Goal: Information Seeking & Learning: Learn about a topic

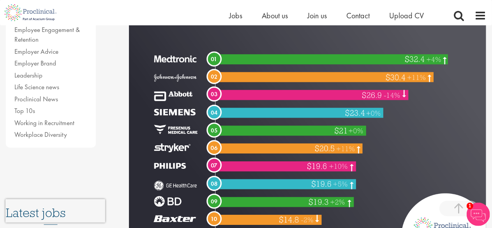
scroll to position [234, 0]
click at [412, 162] on img at bounding box center [307, 100] width 357 height 298
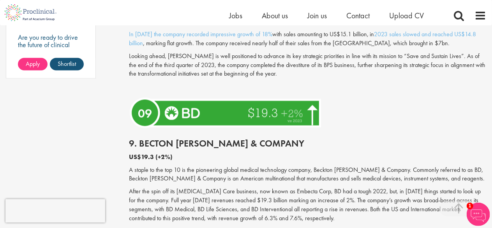
scroll to position [701, 0]
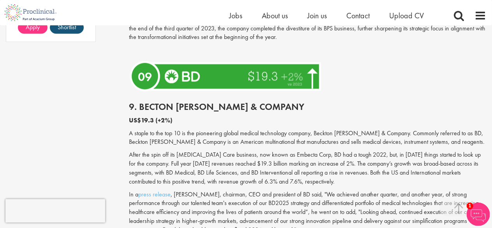
click at [376, 147] on p "A staple to the top 10 is the pioneering global medical technology company, Bec…" at bounding box center [307, 138] width 357 height 18
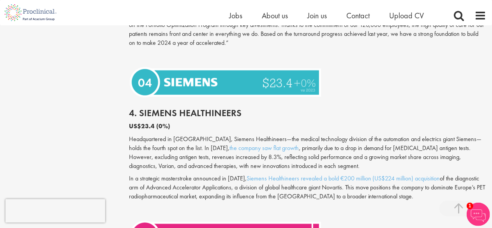
scroll to position [1712, 0]
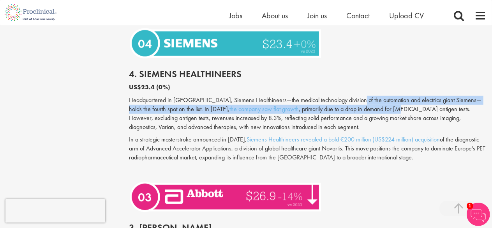
drag, startPoint x: 353, startPoint y: 103, endPoint x: 359, endPoint y: 118, distance: 16.5
click at [359, 118] on div "4. Siemens Healthineers US$23.4 (0%) Headquartered in [GEOGRAPHIC_DATA], Siemen…" at bounding box center [307, 120] width 369 height 118
click at [359, 118] on p "Headquartered in [GEOGRAPHIC_DATA], Siemens Healthineers—the medical technology…" at bounding box center [307, 113] width 357 height 35
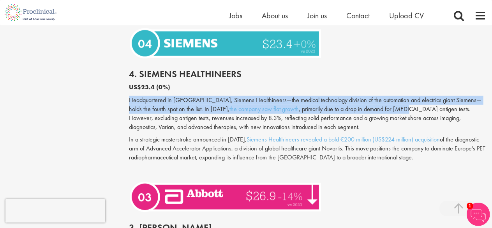
drag, startPoint x: 359, startPoint y: 118, endPoint x: 364, endPoint y: 98, distance: 21.2
click at [364, 98] on div "4. Siemens Healthineers US$23.4 (0%) Headquartered in [GEOGRAPHIC_DATA], Siemen…" at bounding box center [307, 120] width 369 height 118
click at [364, 92] on p "US$23.4 (0%)" at bounding box center [307, 87] width 357 height 9
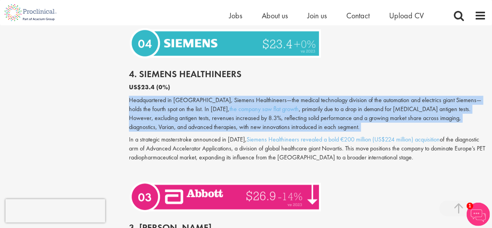
drag, startPoint x: 364, startPoint y: 98, endPoint x: 372, endPoint y: 133, distance: 36.0
click at [372, 133] on div "4. Siemens Healthineers US$23.4 (0%) Headquartered in [GEOGRAPHIC_DATA], Siemen…" at bounding box center [307, 120] width 369 height 118
click at [372, 131] on p "Headquartered in [GEOGRAPHIC_DATA], Siemens Healthineers—the medical technology…" at bounding box center [307, 113] width 357 height 35
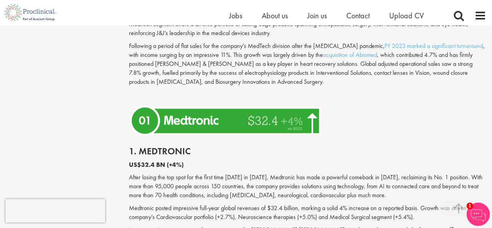
scroll to position [2141, 0]
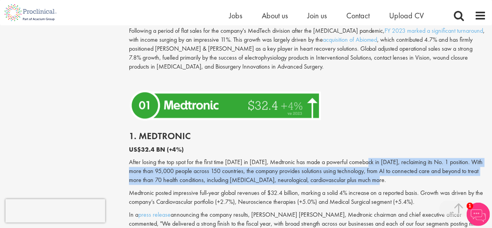
drag, startPoint x: 360, startPoint y: 165, endPoint x: 409, endPoint y: 190, distance: 55.4
click at [409, 190] on div "1. Medtronic US$32.4 BN (+4%) After losing the top spot for the first time [DAT…" at bounding box center [307, 190] width 369 height 135
click at [409, 185] on p "After losing the top spot for the first time [DATE] in [DATE], Medtronic has ma…" at bounding box center [307, 171] width 357 height 27
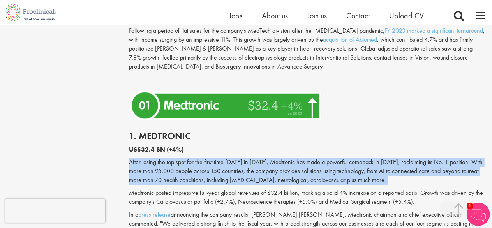
drag, startPoint x: 409, startPoint y: 190, endPoint x: 406, endPoint y: 160, distance: 30.6
click at [406, 160] on div "1. Medtronic US$32.4 BN (+4%) After losing the top spot for the first time [DAT…" at bounding box center [307, 190] width 369 height 135
click at [406, 155] on p "US$32.4 BN (+4%)" at bounding box center [307, 150] width 357 height 9
drag, startPoint x: 406, startPoint y: 160, endPoint x: 412, endPoint y: 188, distance: 28.3
click at [412, 188] on div "1. Medtronic US$32.4 BN (+4%) After losing the top spot for the first time [DAT…" at bounding box center [307, 190] width 369 height 135
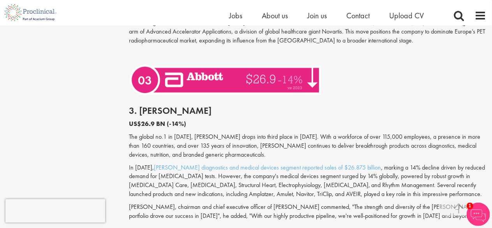
scroll to position [1674, 0]
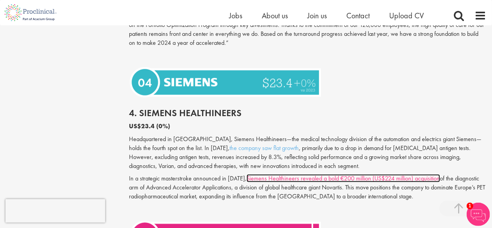
click at [309, 182] on link "Siemens Healthineers revealed a bold €200 million (US$224 million) acquisition" at bounding box center [342, 178] width 193 height 8
